Goal: Task Accomplishment & Management: Use online tool/utility

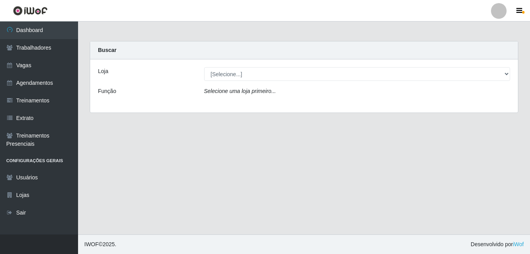
click at [259, 64] on div "Loja [Selecione...] BL Importadora Função Selecione uma loja primeiro..." at bounding box center [304, 85] width 428 height 53
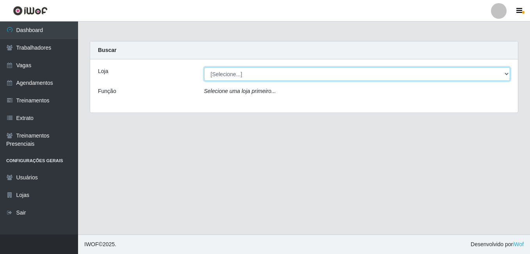
click at [258, 73] on select "[Selecione...] BL Importadora" at bounding box center [357, 74] width 306 height 14
select select "259"
click at [204, 67] on select "[Selecione...] BL Importadora" at bounding box center [357, 74] width 306 height 14
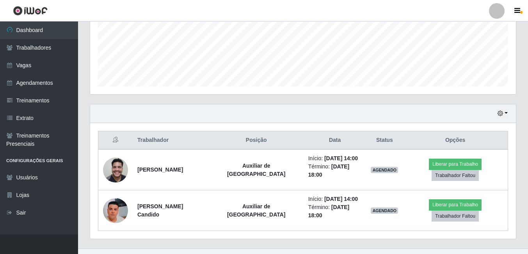
scroll to position [195, 0]
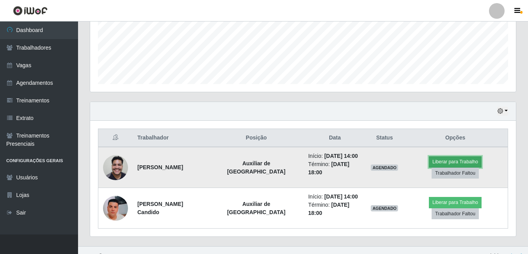
click at [429, 160] on button "Liberar para Trabalho" at bounding box center [455, 161] width 53 height 11
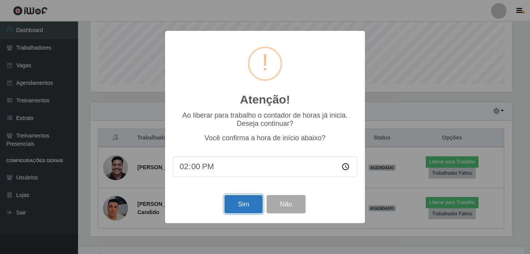
click at [246, 197] on button "Sim" at bounding box center [243, 204] width 38 height 18
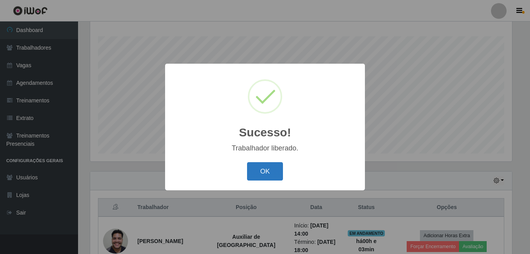
click at [255, 172] on button "OK" at bounding box center [265, 171] width 36 height 18
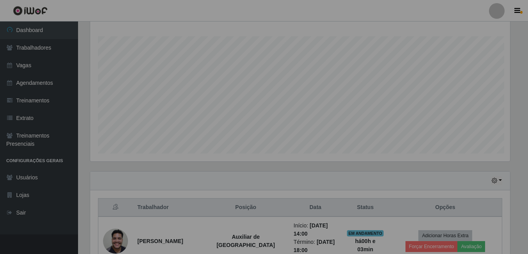
scroll to position [162, 426]
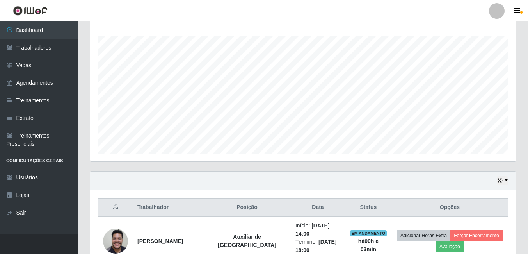
click at [255, 172] on div "Hoje 1 dia 3 dias 1 Semana Não encerrados" at bounding box center [303, 180] width 426 height 19
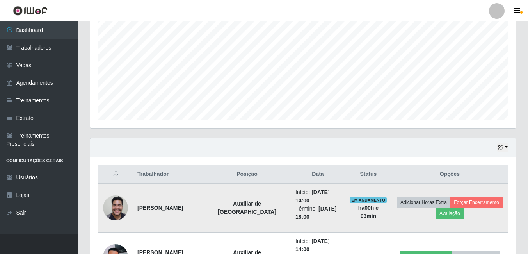
scroll to position [204, 0]
